Goal: Task Accomplishment & Management: Use online tool/utility

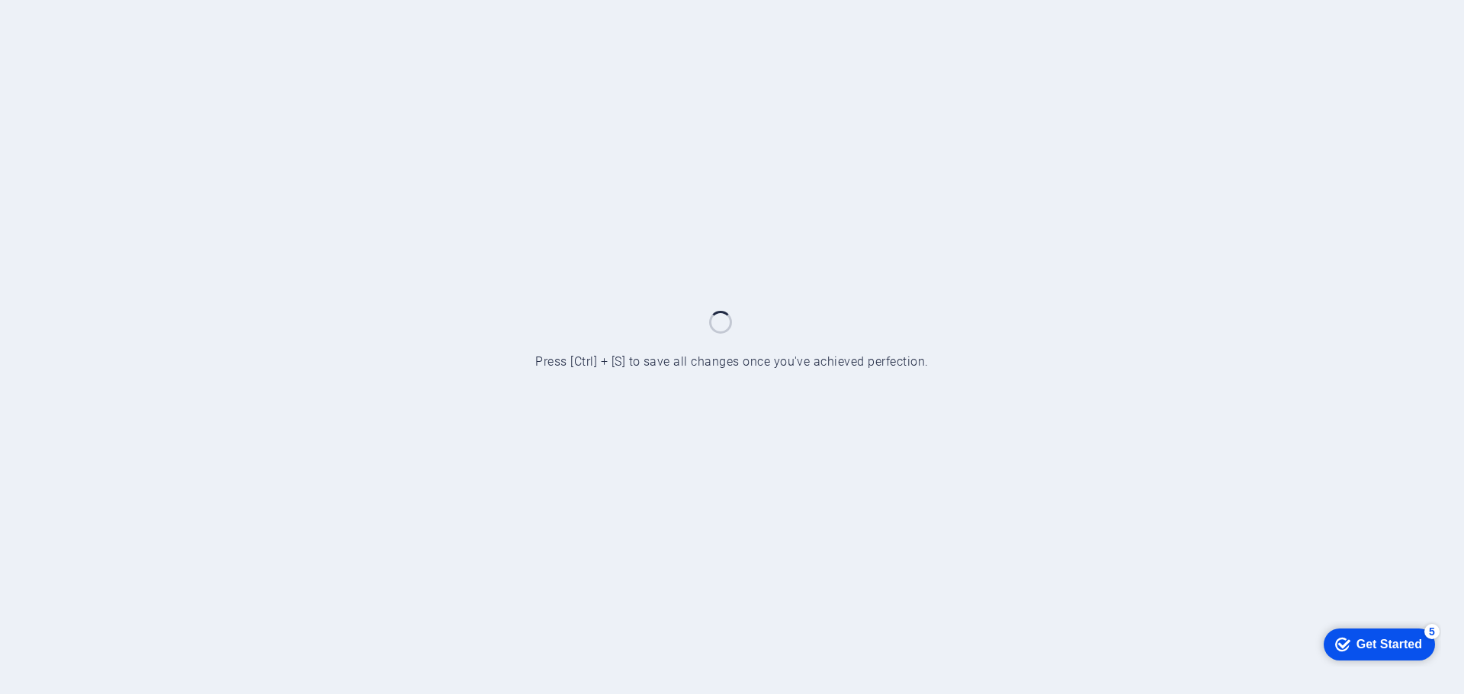
drag, startPoint x: 1376, startPoint y: 641, endPoint x: 1528, endPoint y: 947, distance: 341.9
click at [1376, 642] on div "Get Started" at bounding box center [1389, 644] width 66 height 14
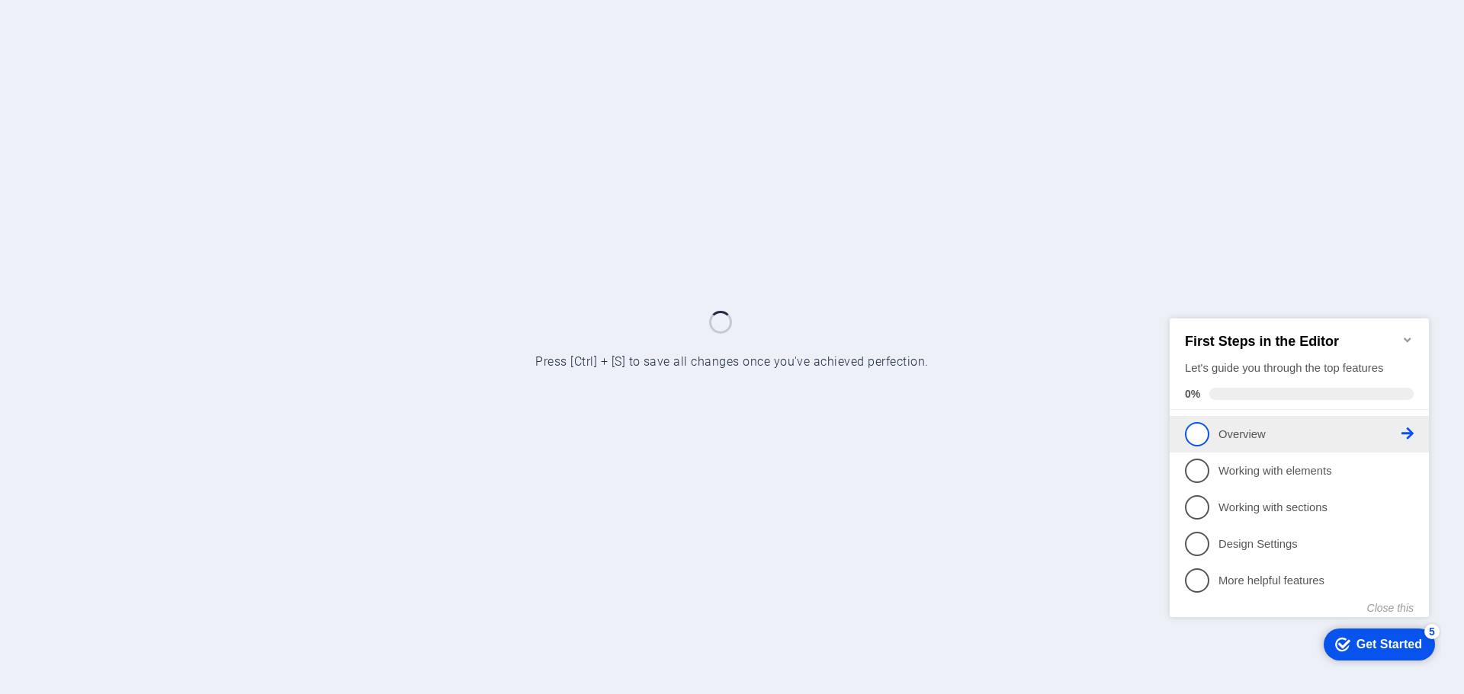
click at [1219, 438] on p "Overview - incomplete" at bounding box center [1309, 434] width 183 height 16
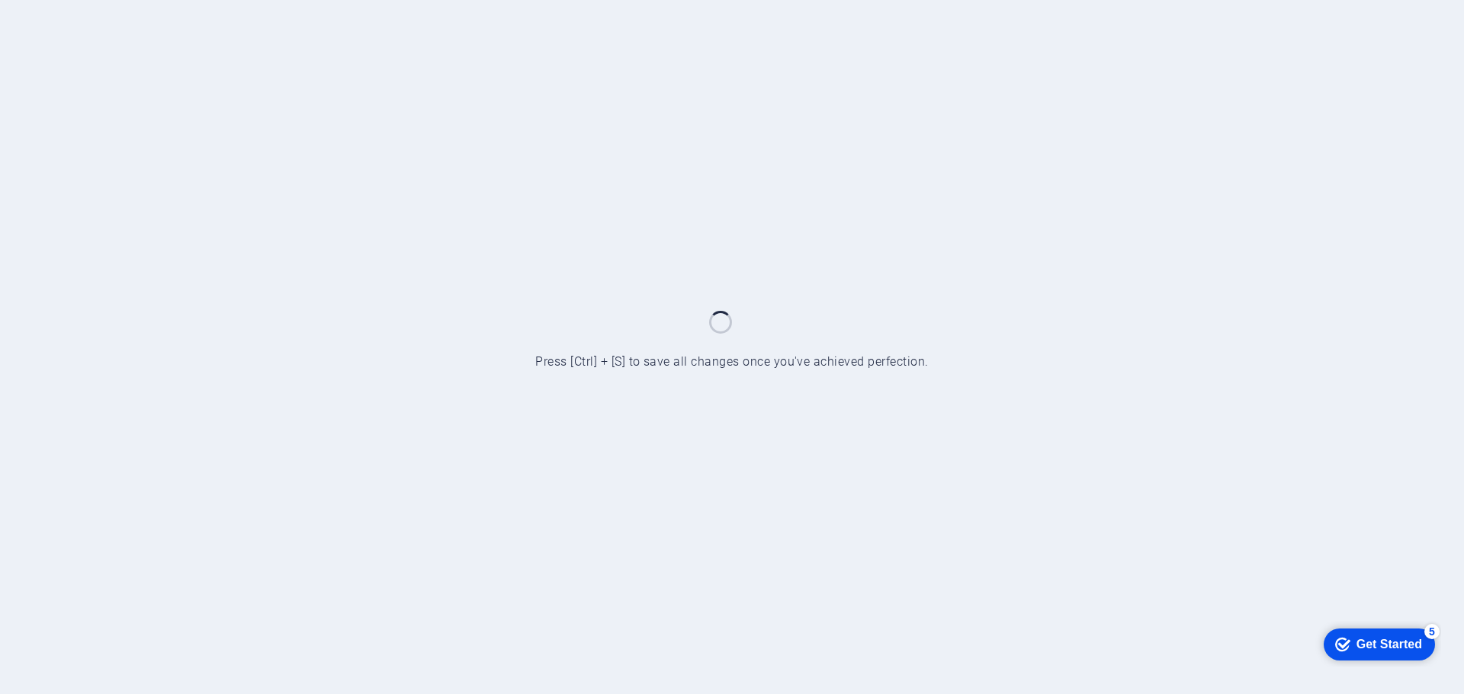
click at [1366, 640] on div "Get Started" at bounding box center [1389, 644] width 66 height 14
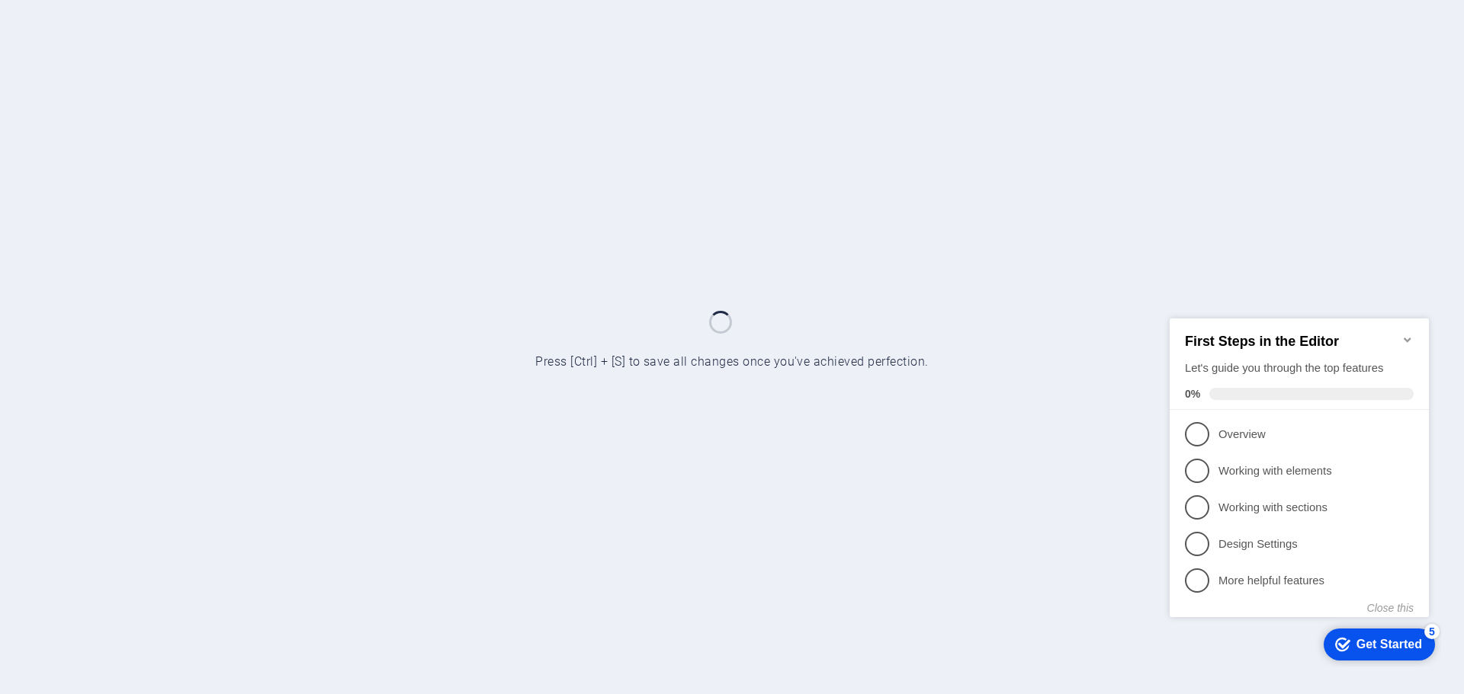
click at [1246, 431] on p "Overview - incomplete" at bounding box center [1309, 434] width 183 height 16
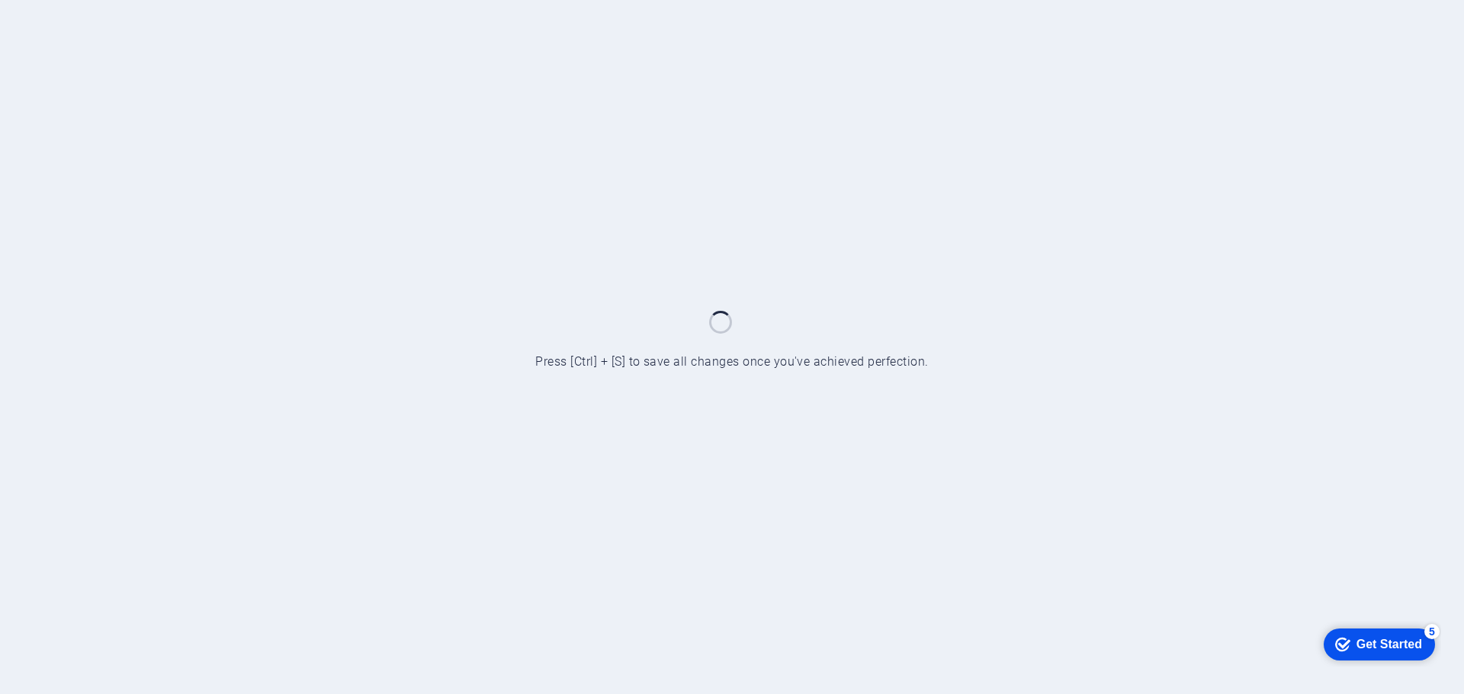
drag, startPoint x: 1428, startPoint y: 628, endPoint x: 1576, endPoint y: 857, distance: 272.3
click at [1428, 629] on div "5" at bounding box center [1431, 631] width 15 height 15
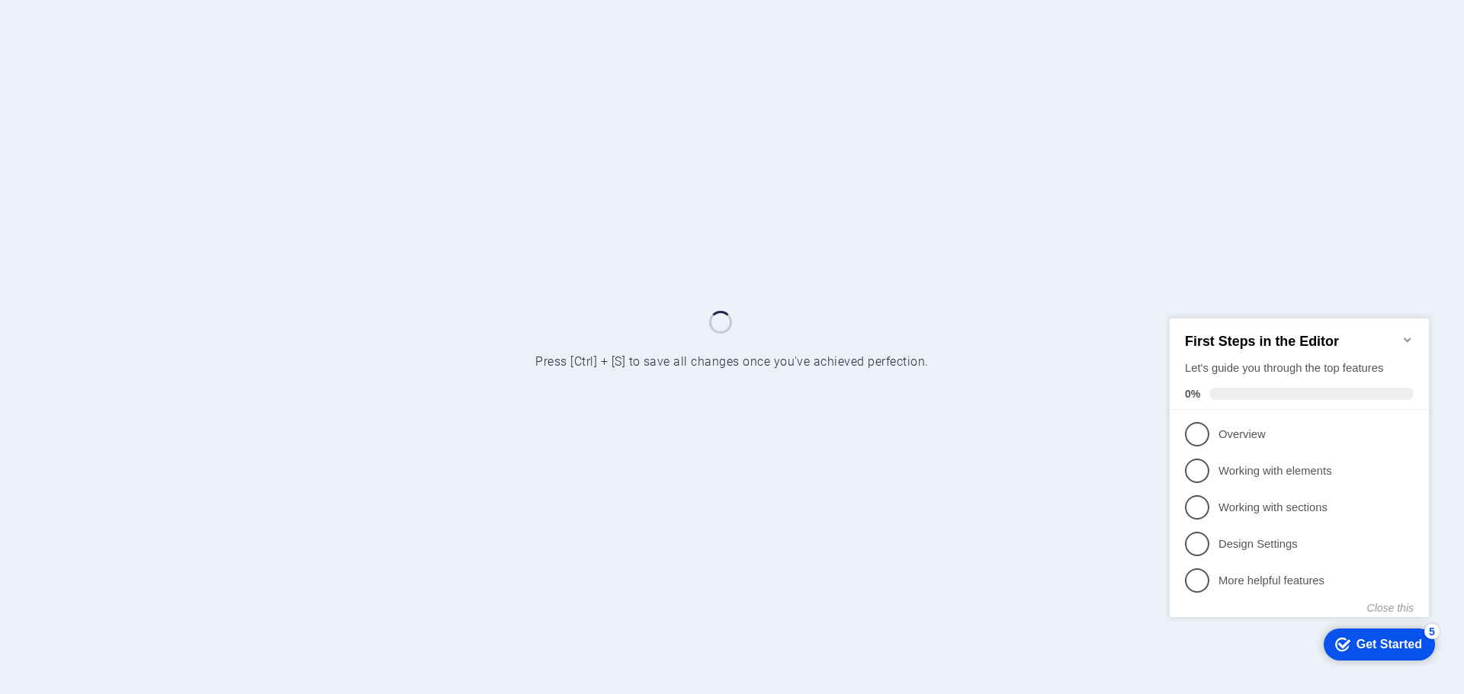
click at [1406, 335] on icon "Minimize checklist" at bounding box center [1407, 339] width 12 height 12
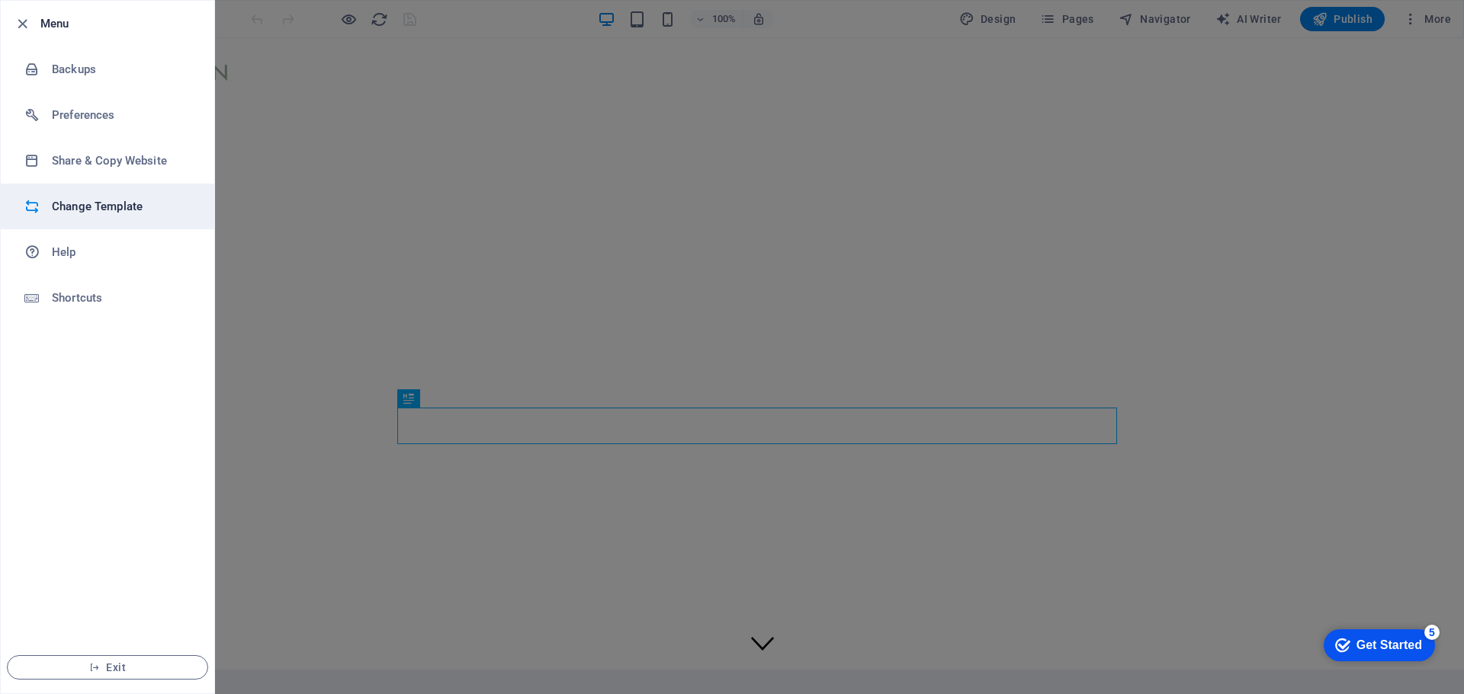
click at [156, 213] on h6 "Change Template" at bounding box center [122, 206] width 141 height 18
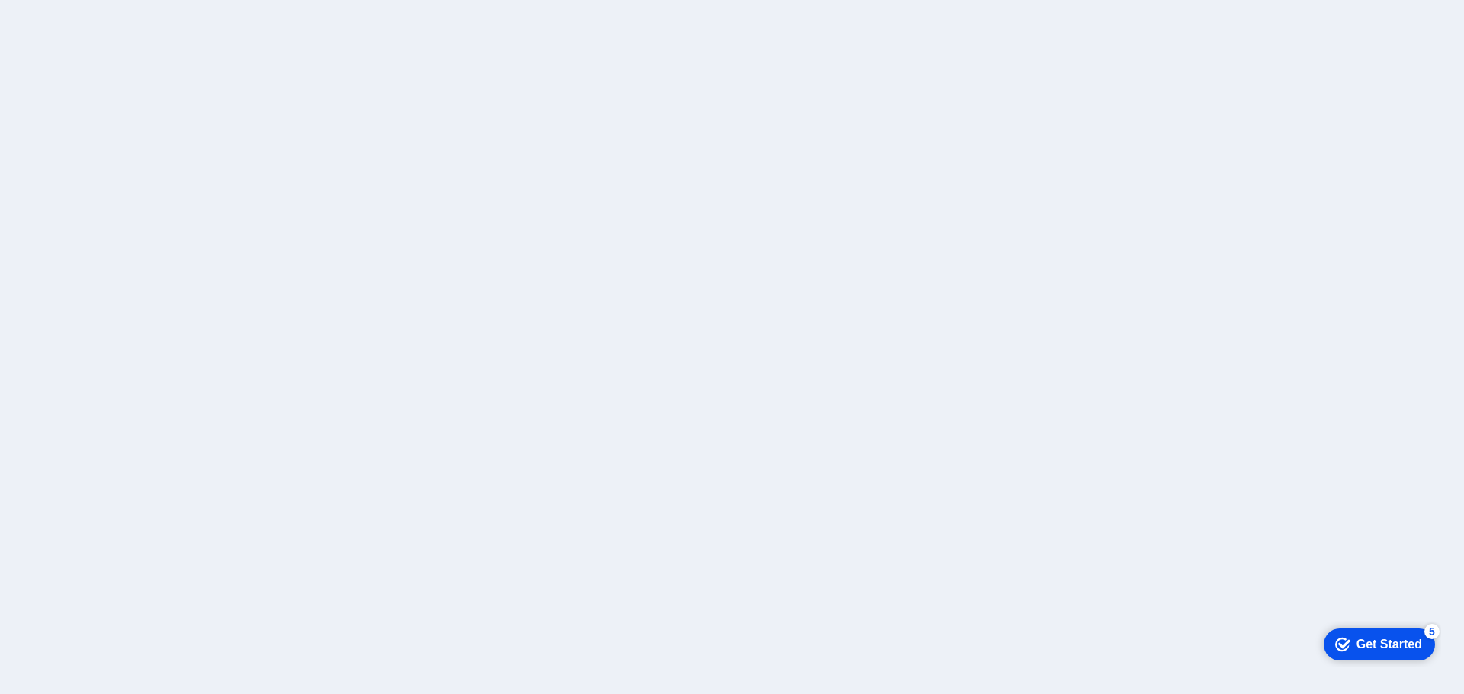
drag, startPoint x: 1368, startPoint y: 651, endPoint x: 1520, endPoint y: 883, distance: 278.0
click at [1368, 656] on div "checkmark Get Started 5" at bounding box center [1378, 644] width 111 height 32
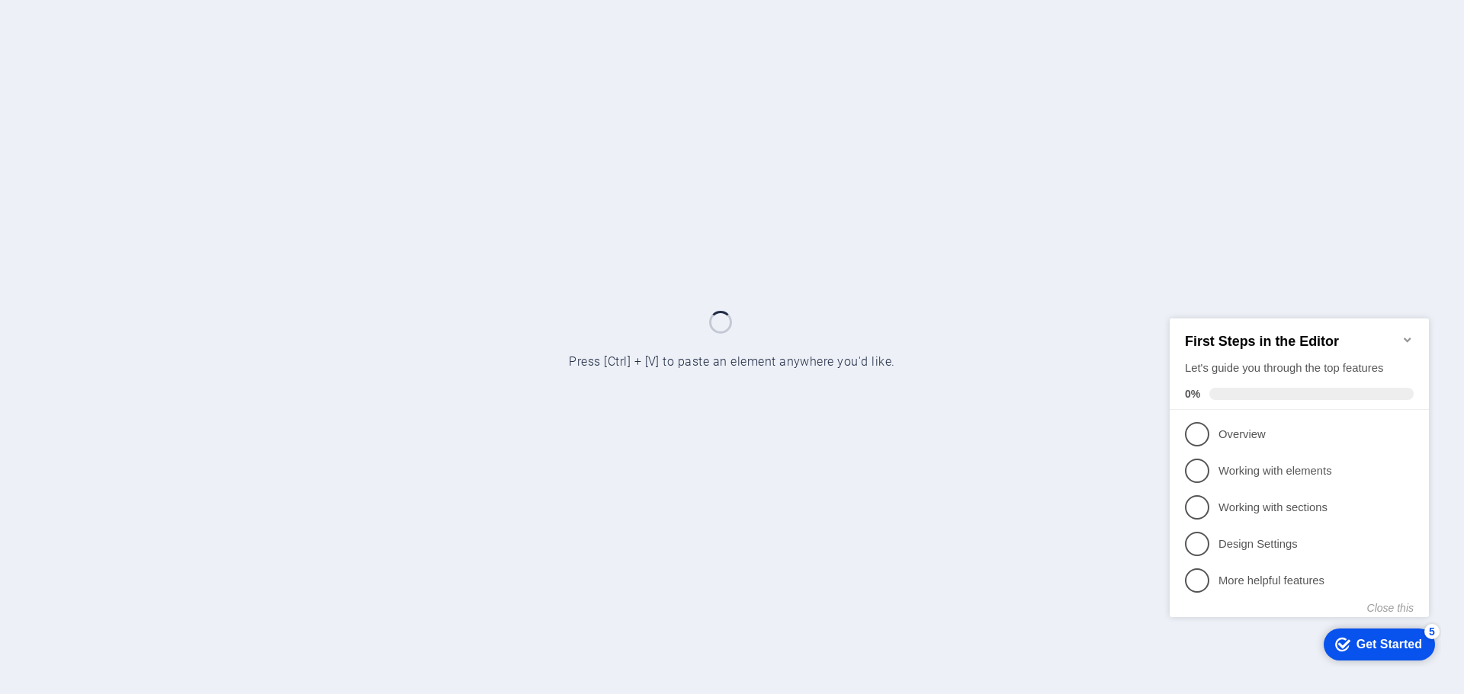
click at [934, 532] on div at bounding box center [732, 347] width 1464 height 694
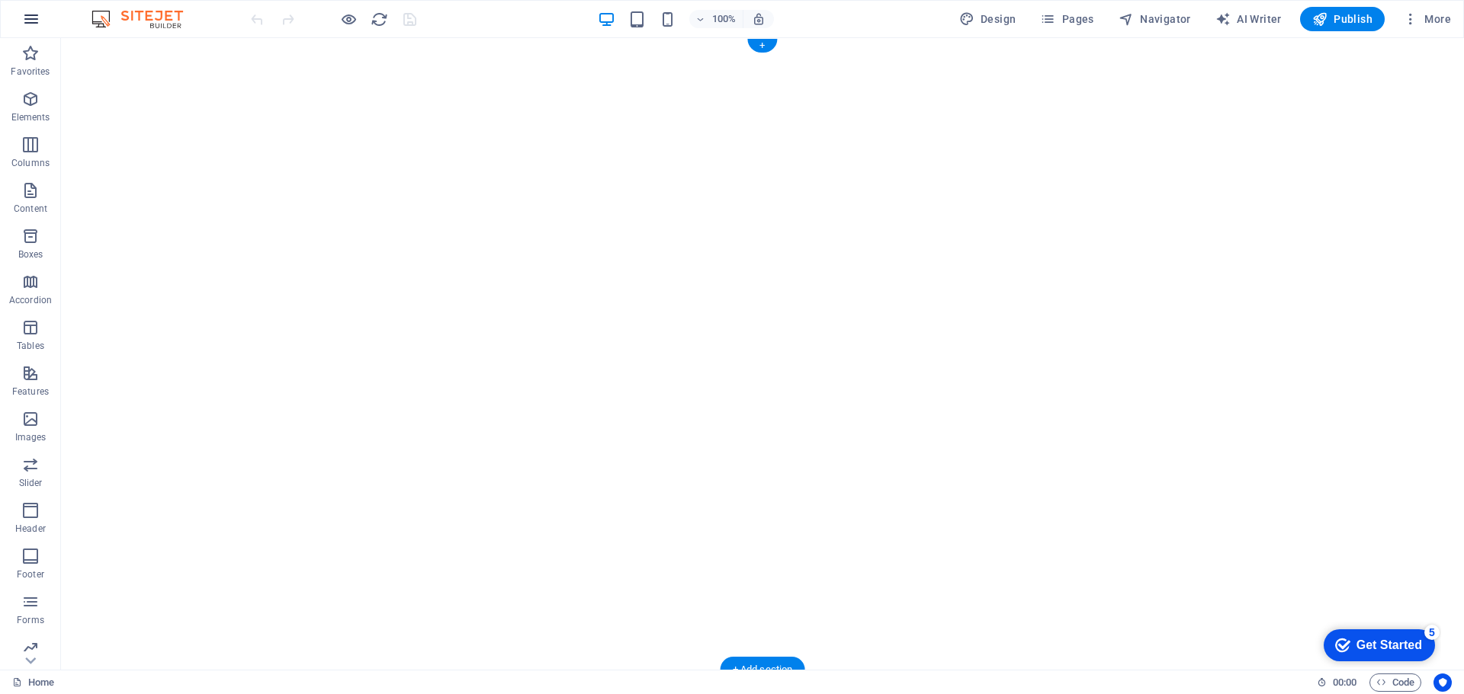
click at [29, 22] on icon "button" at bounding box center [31, 19] width 18 height 18
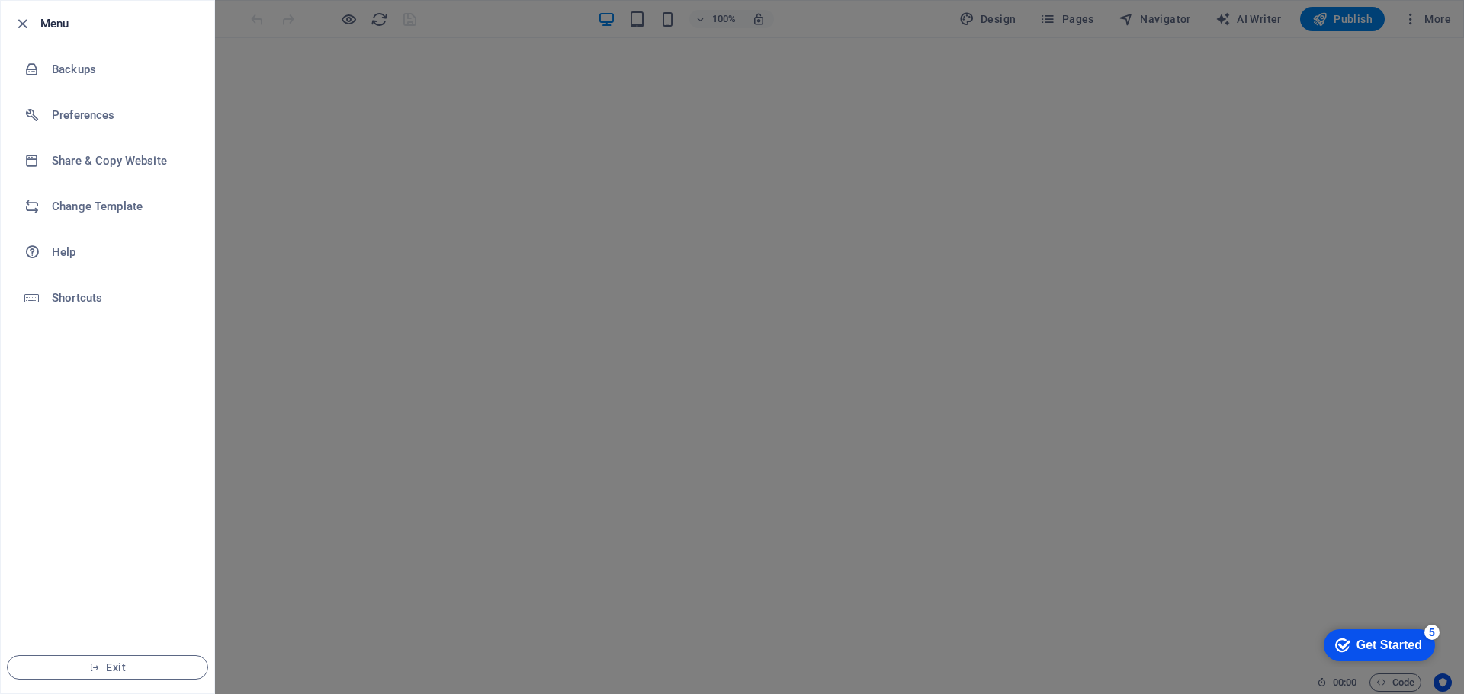
click at [69, 214] on h6 "Change Template" at bounding box center [122, 206] width 141 height 18
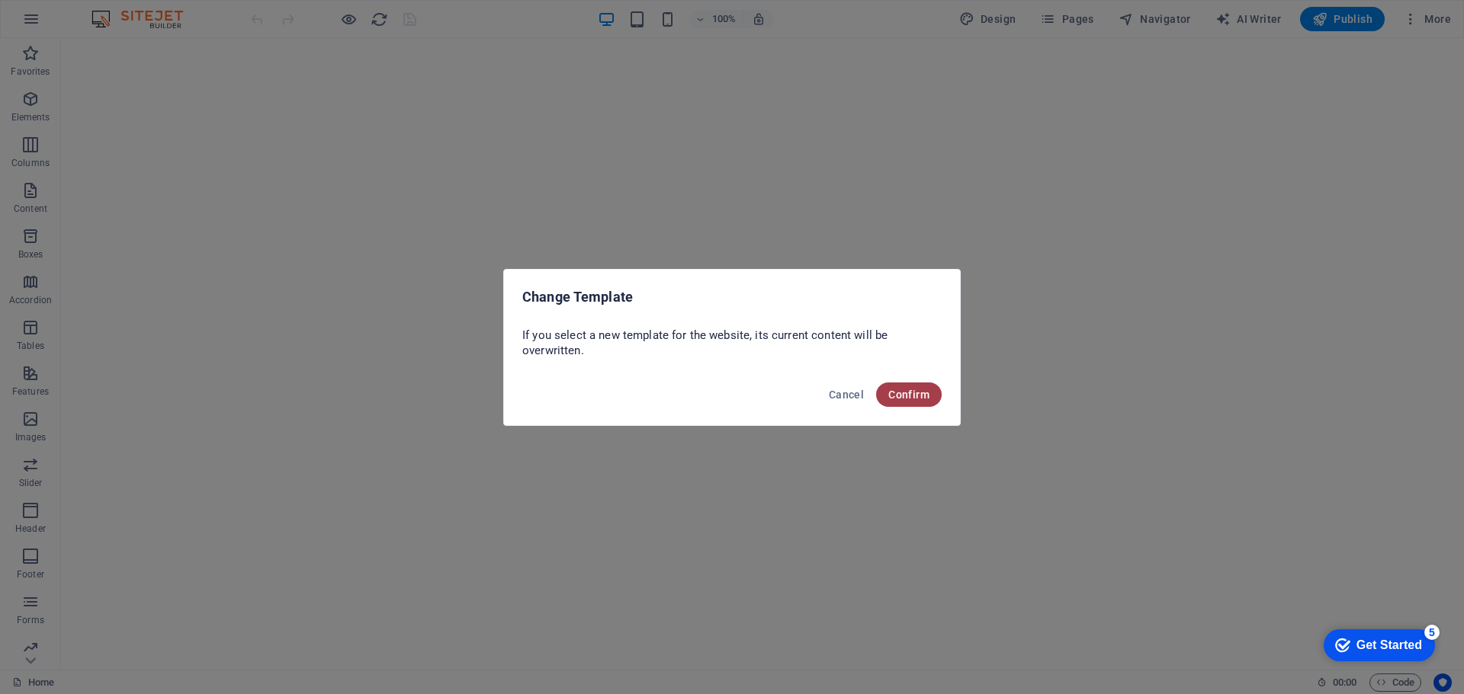
click at [934, 395] on button "Confirm" at bounding box center [909, 395] width 66 height 24
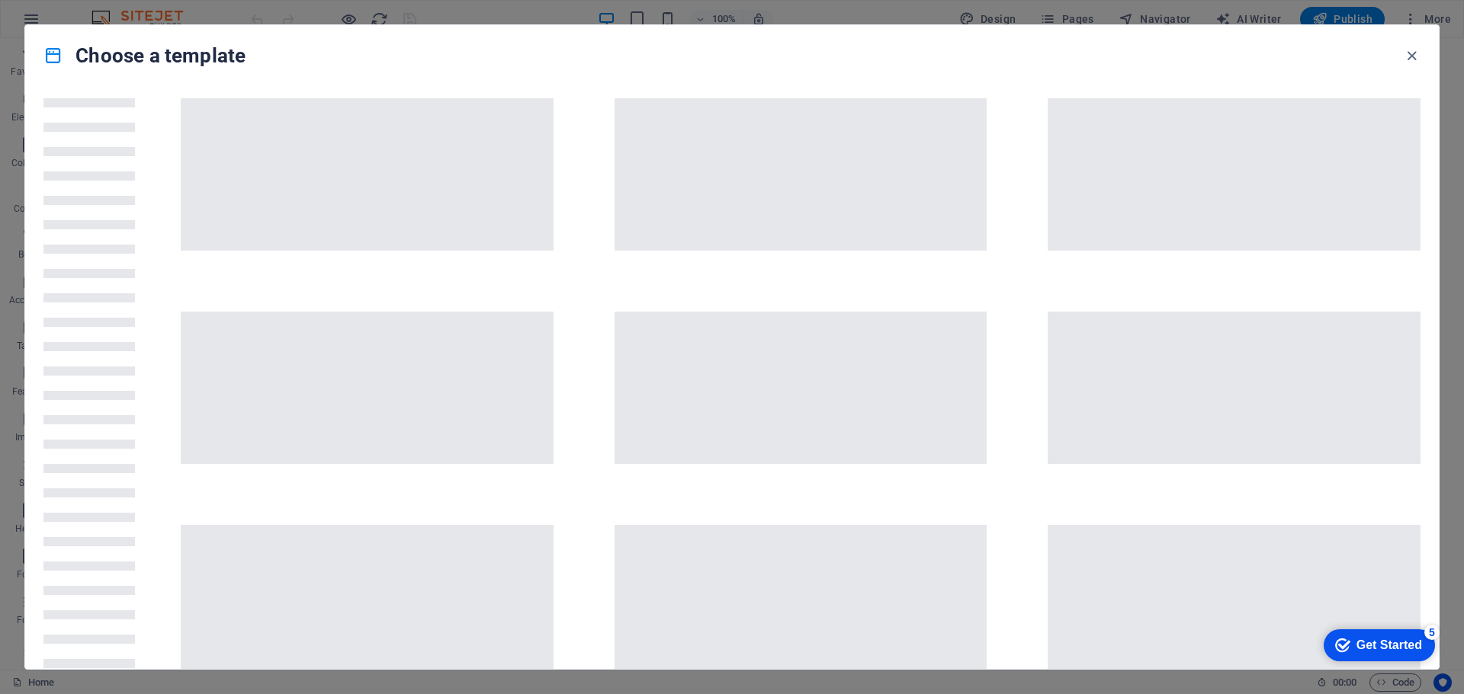
click at [1463, 566] on div "Choose a template" at bounding box center [732, 347] width 1464 height 694
